Goal: Information Seeking & Learning: Learn about a topic

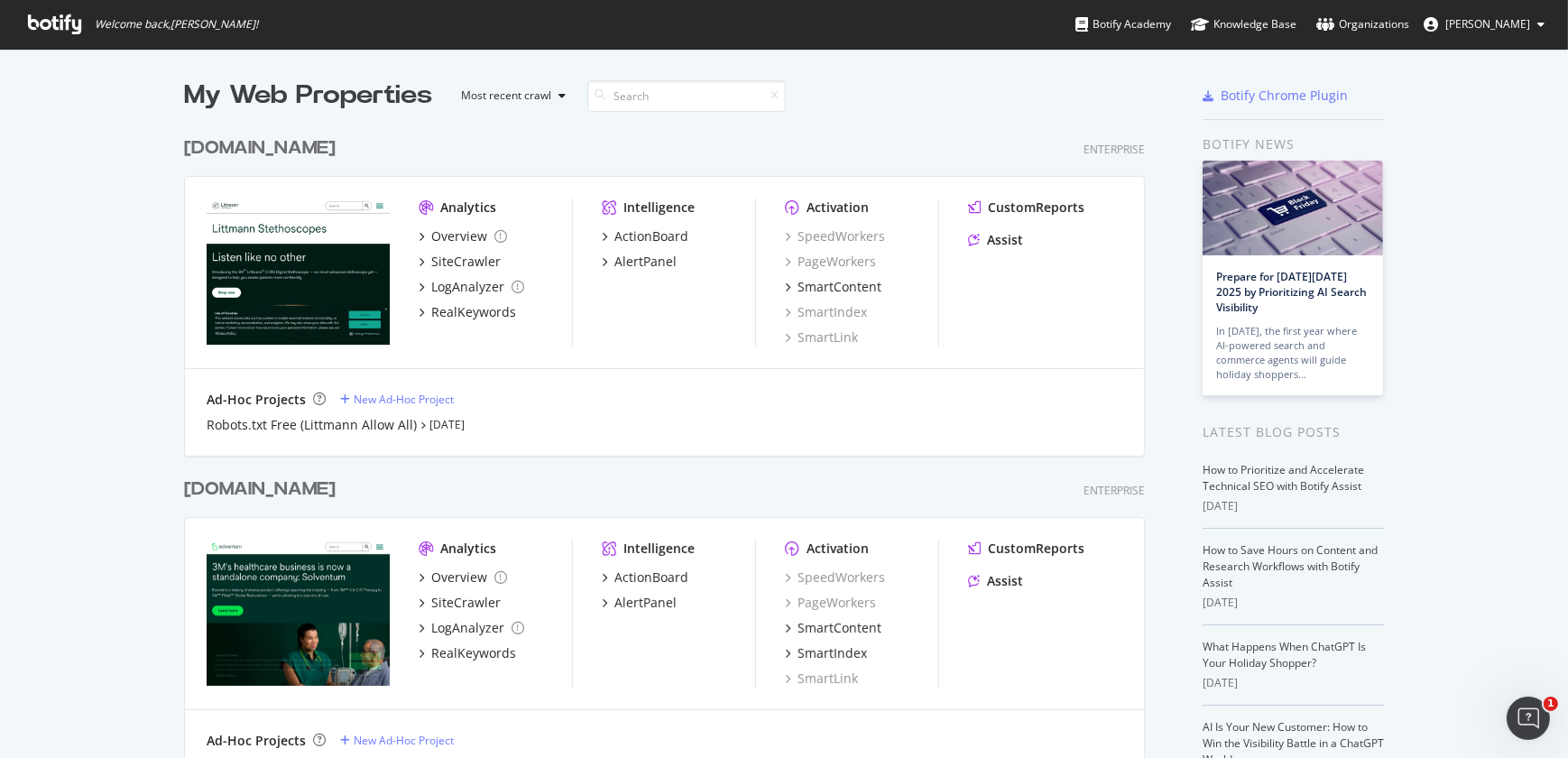
click at [301, 493] on div "[DOMAIN_NAME]" at bounding box center [260, 489] width 151 height 26
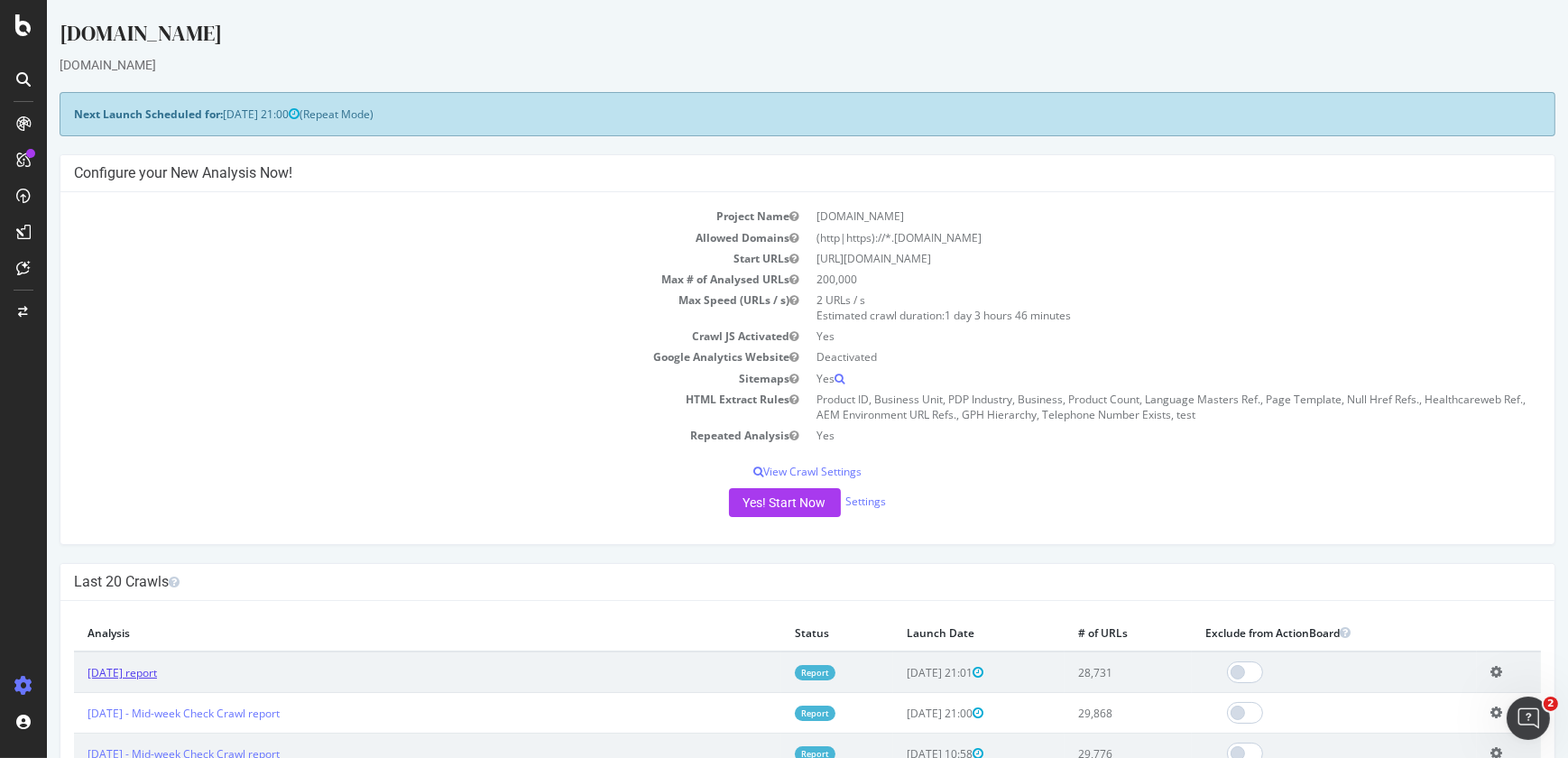
click at [148, 669] on link "[DATE] report" at bounding box center [122, 673] width 70 height 15
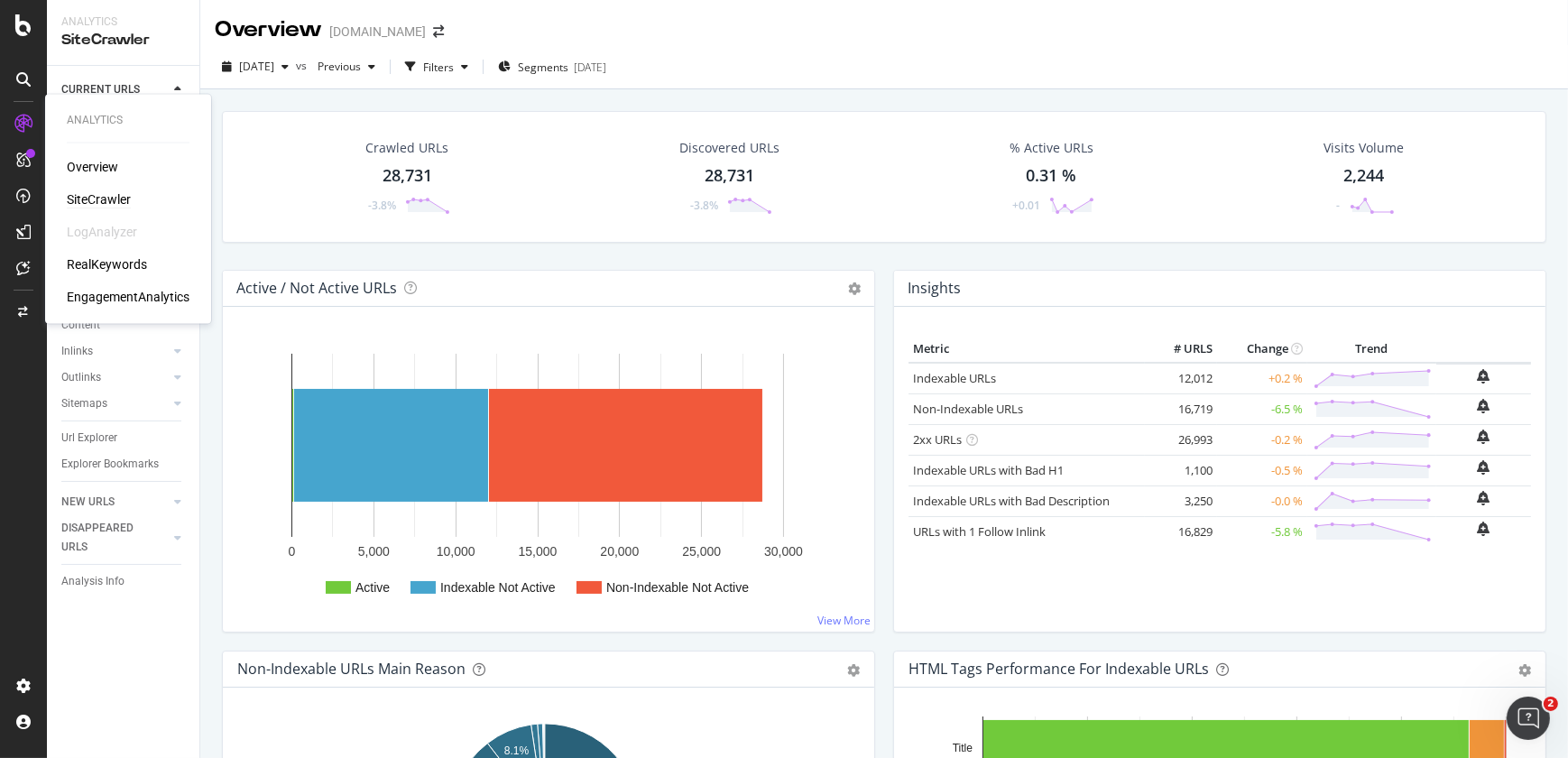
click at [93, 210] on div "Overview SiteCrawler LogAnalyzer RealKeywords EngagementAnalytics" at bounding box center [128, 232] width 123 height 148
click at [97, 189] on div "Overview SiteCrawler LogAnalyzer RealKeywords EngagementAnalytics" at bounding box center [128, 232] width 123 height 148
click at [97, 192] on div "SiteCrawler" at bounding box center [99, 199] width 64 height 18
click at [97, 192] on link "Visits" at bounding box center [115, 195] width 107 height 19
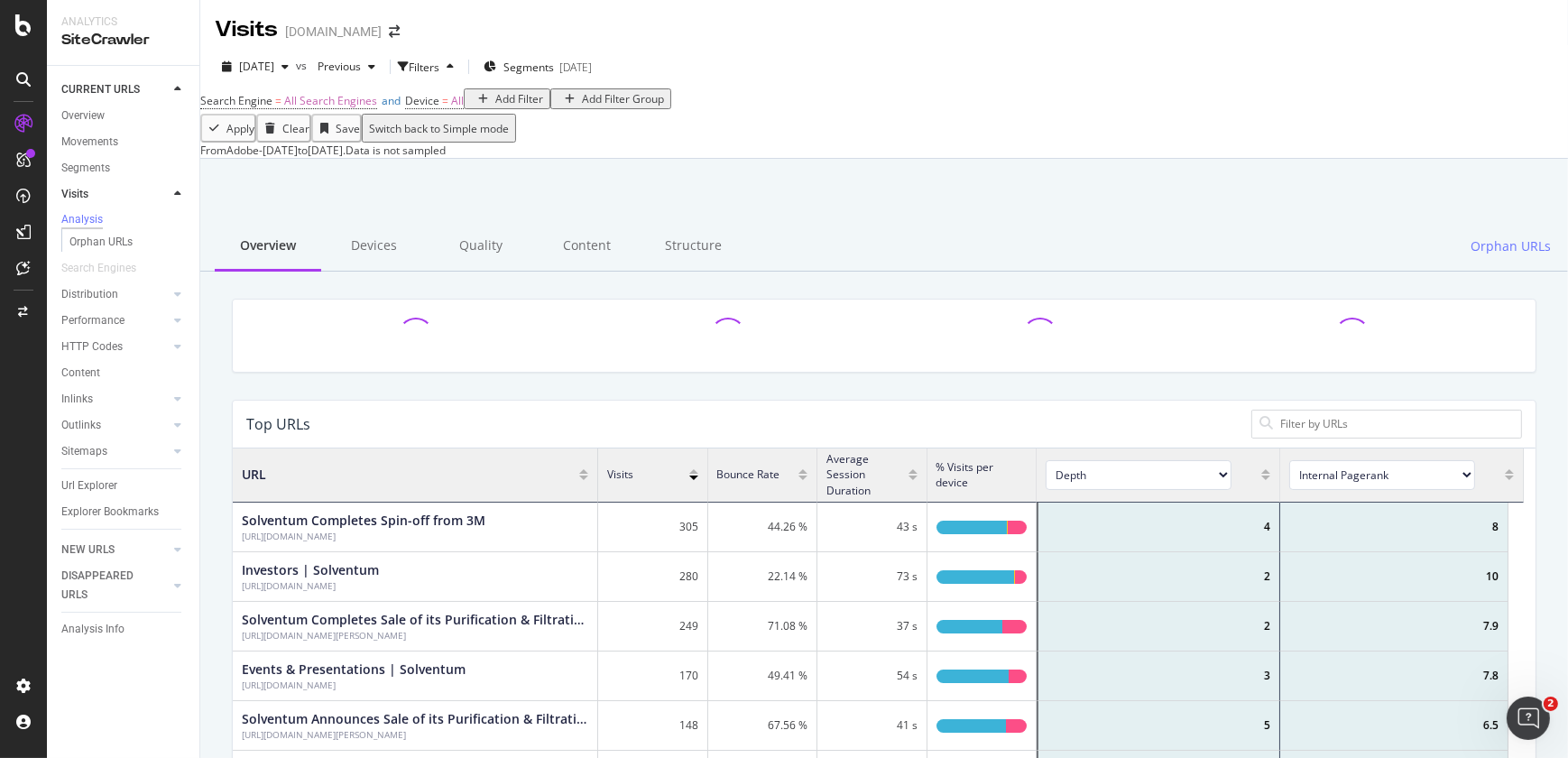
scroll to position [529, 1278]
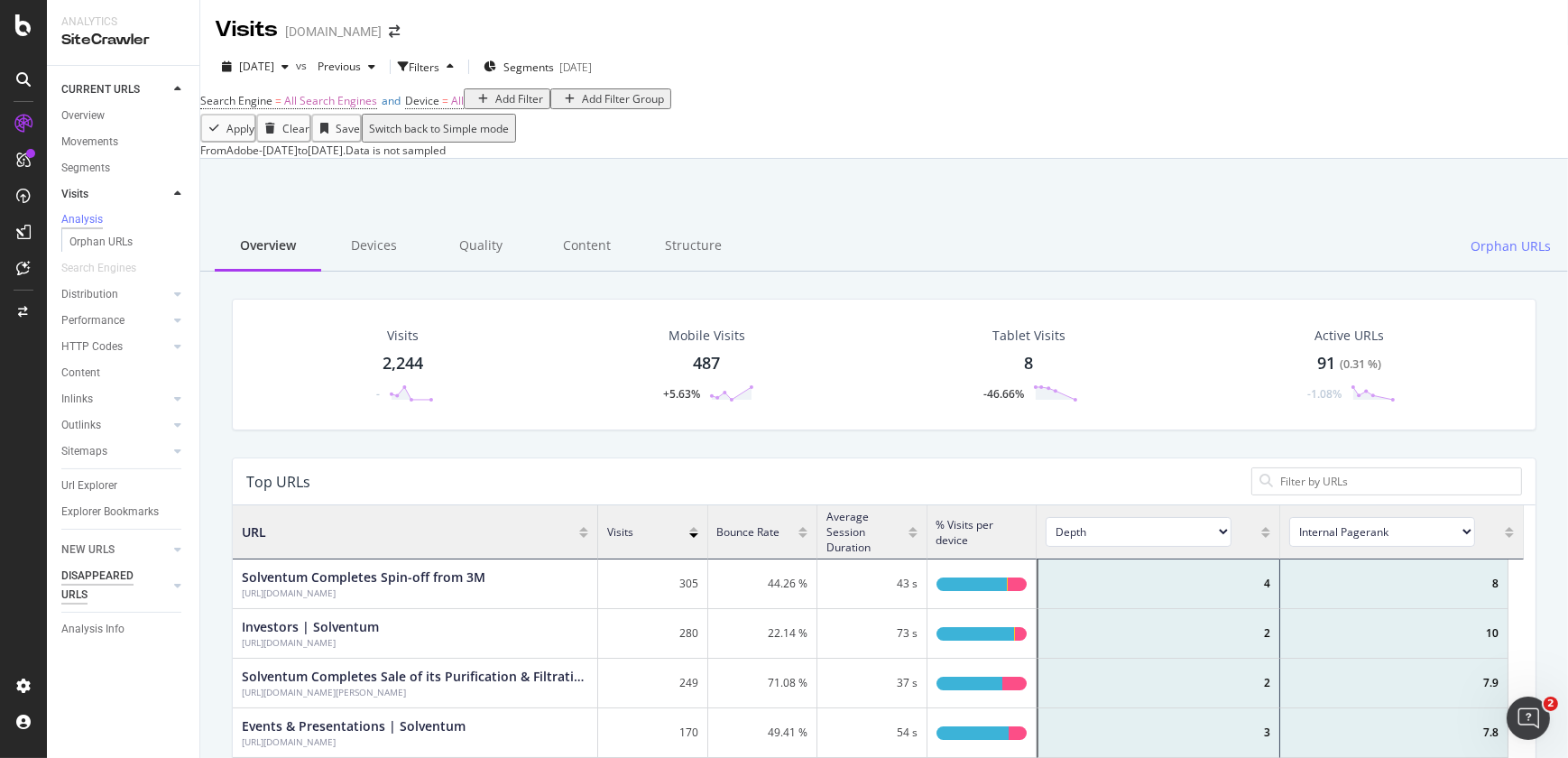
click at [123, 570] on div "DISAPPEARED URLS" at bounding box center [106, 586] width 91 height 38
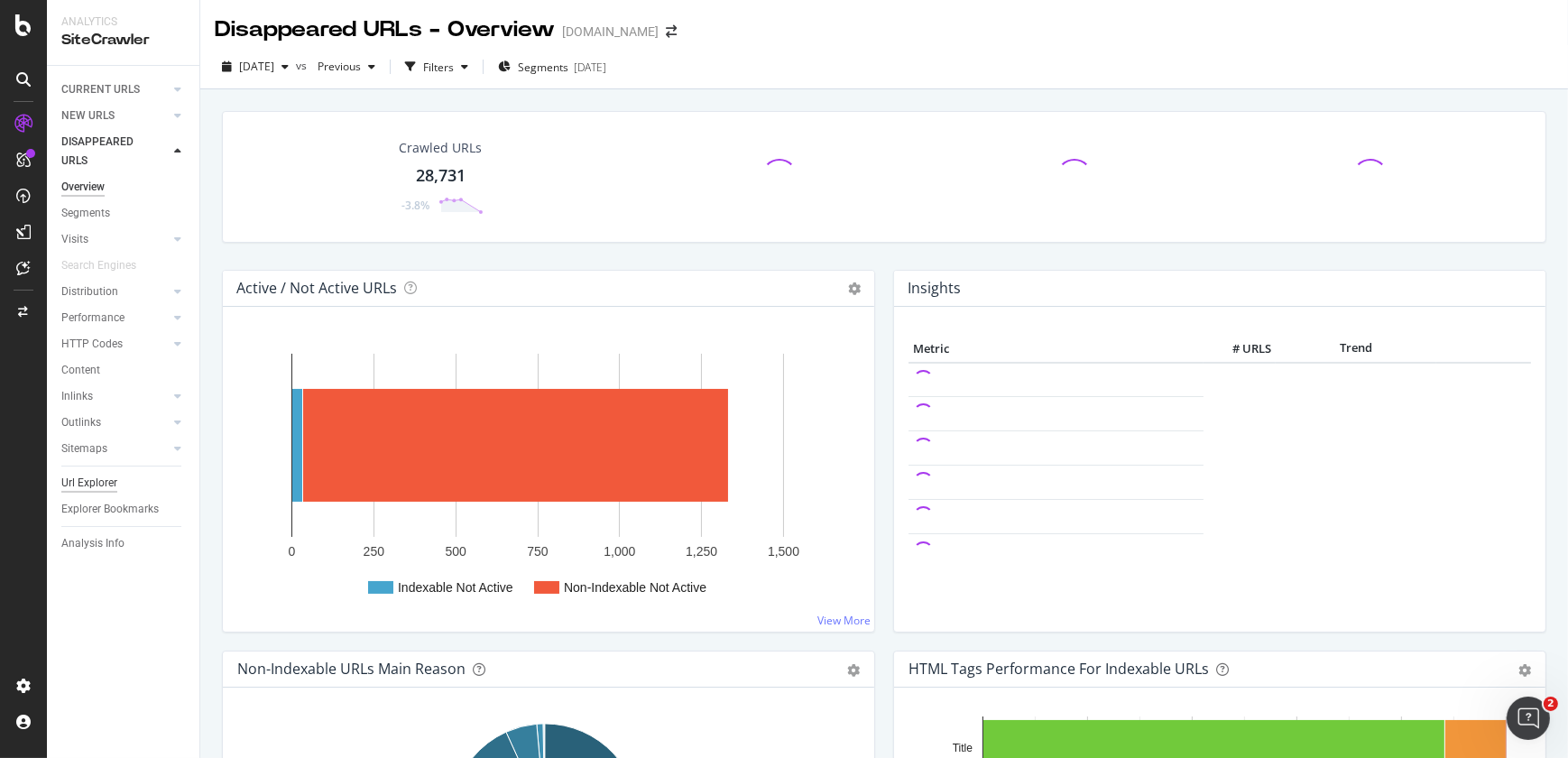
click at [88, 477] on div "Url Explorer" at bounding box center [89, 483] width 56 height 19
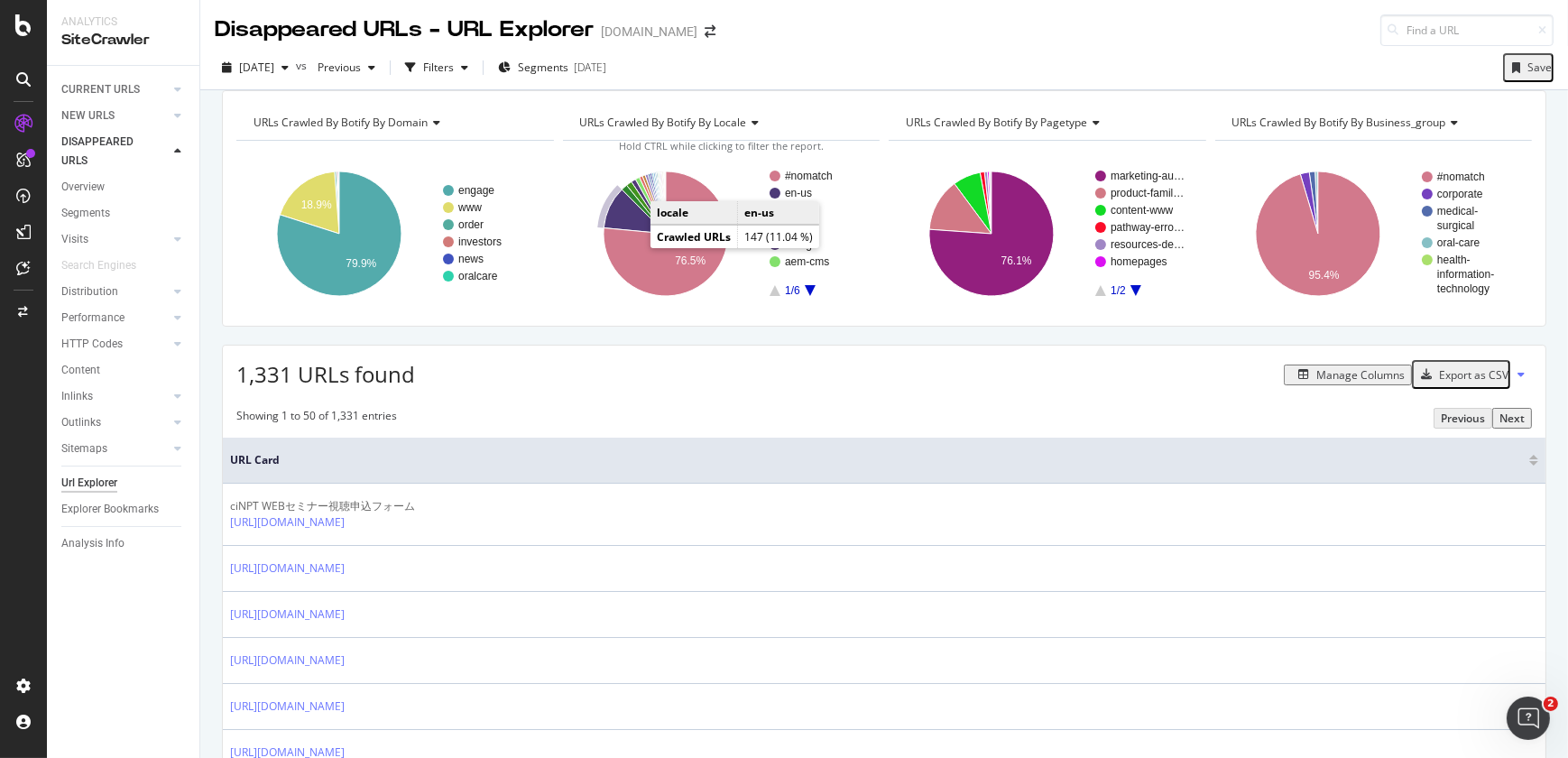
click at [631, 234] on icon "A chart." at bounding box center [634, 212] width 62 height 44
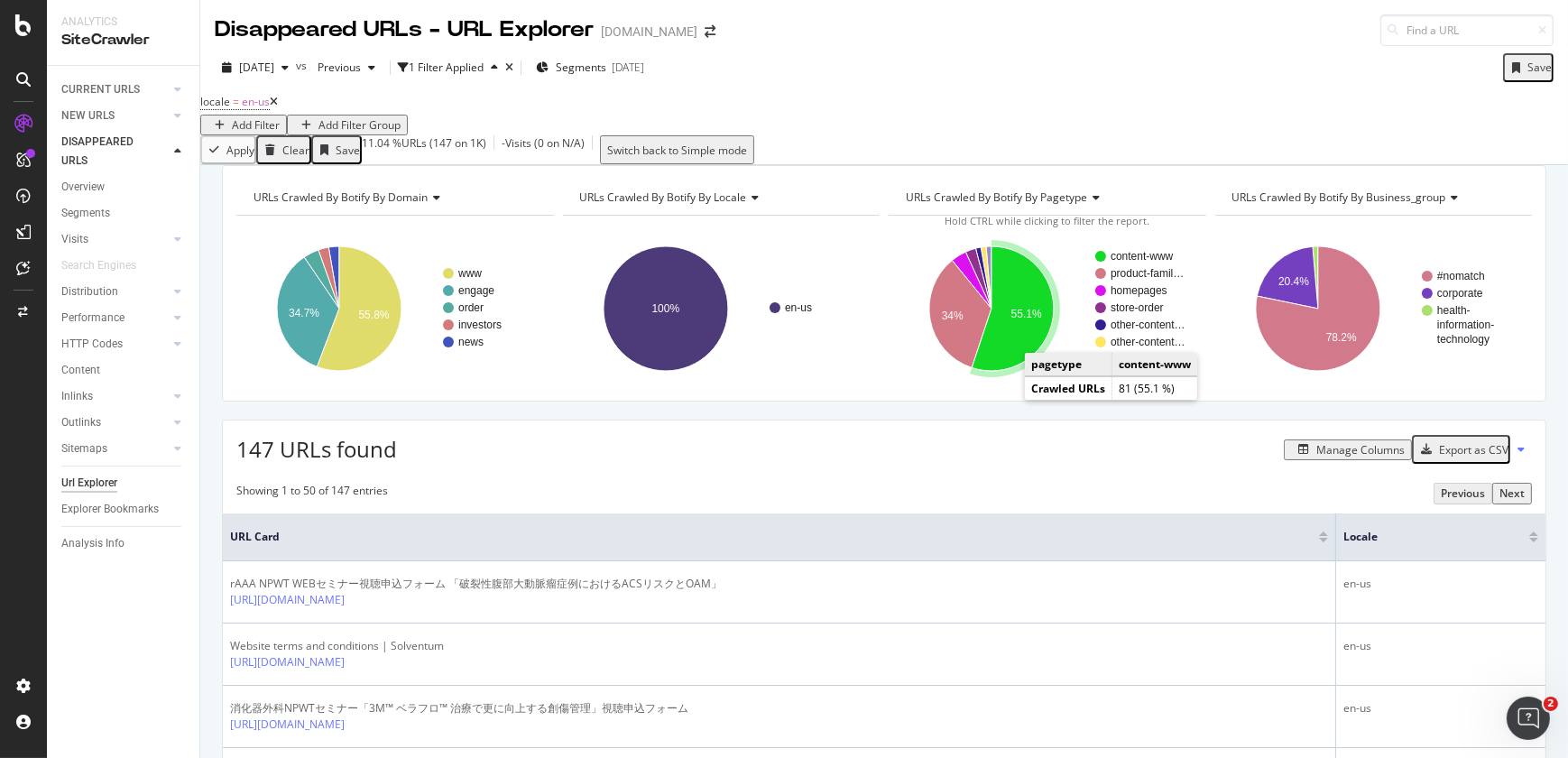
click at [1007, 371] on icon "A chart." at bounding box center [1012, 309] width 82 height 125
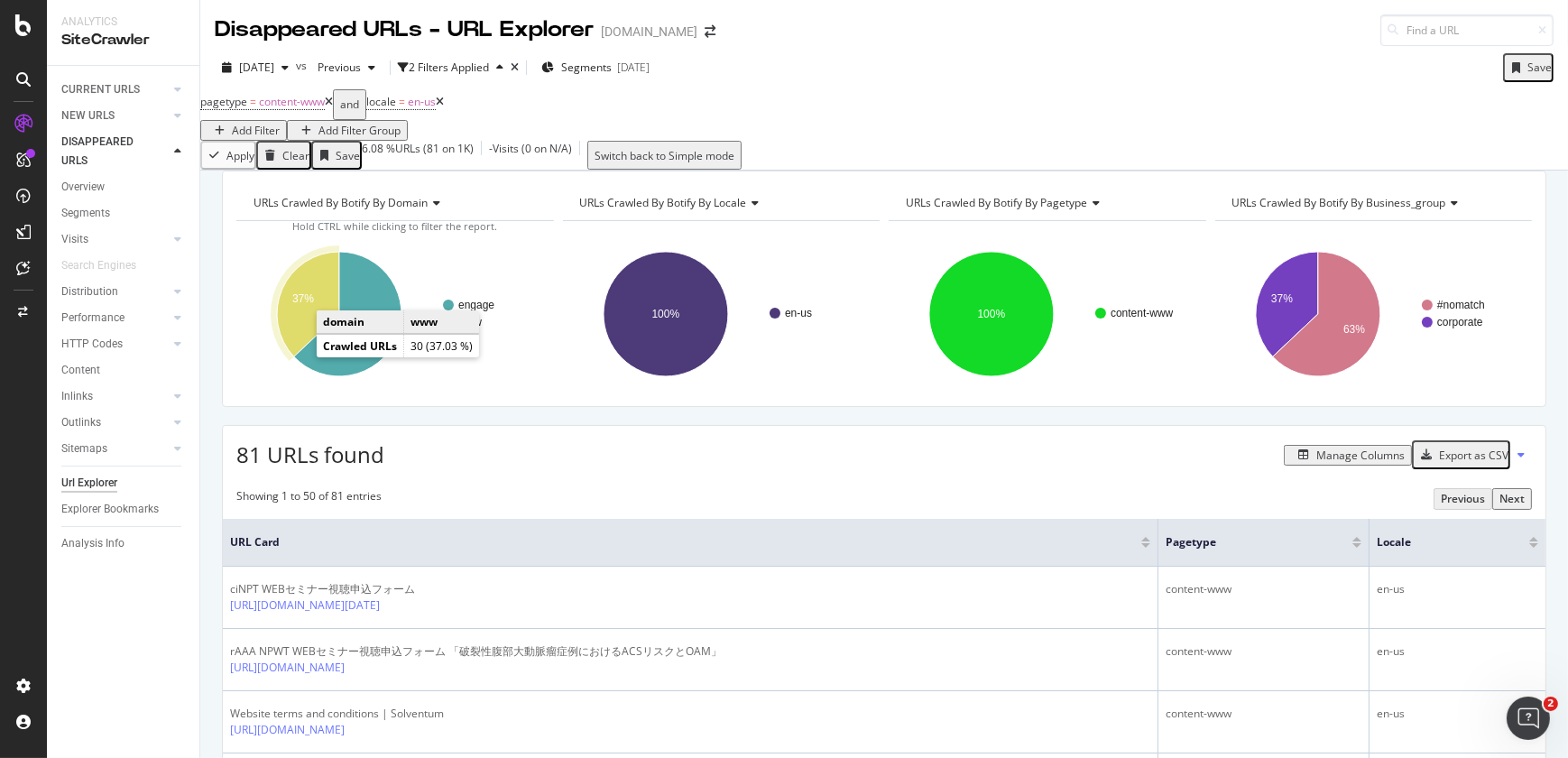
click at [298, 334] on icon "A chart." at bounding box center [307, 304] width 62 height 104
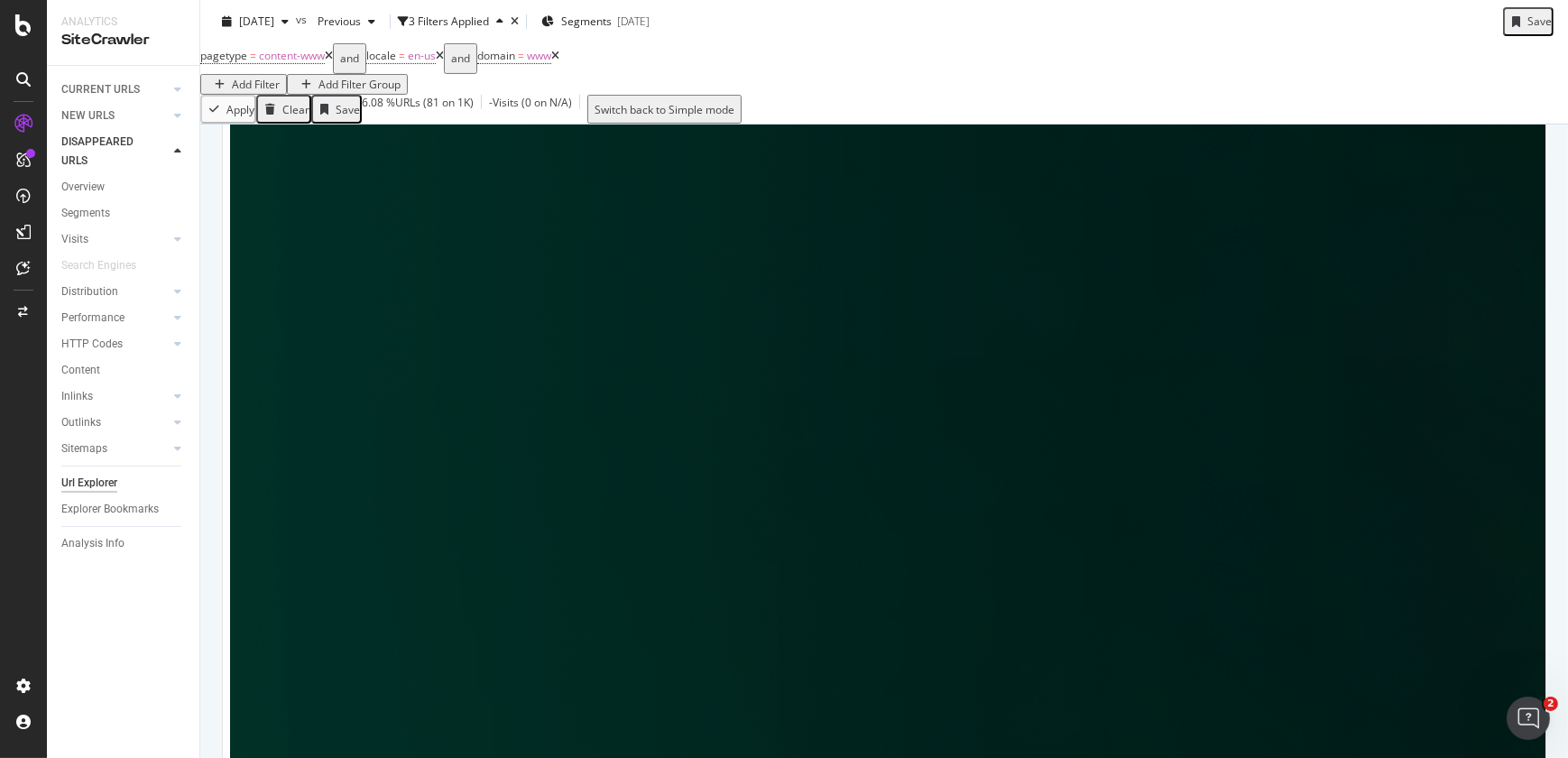
scroll to position [1325, 0]
